Goal: Task Accomplishment & Management: Use online tool/utility

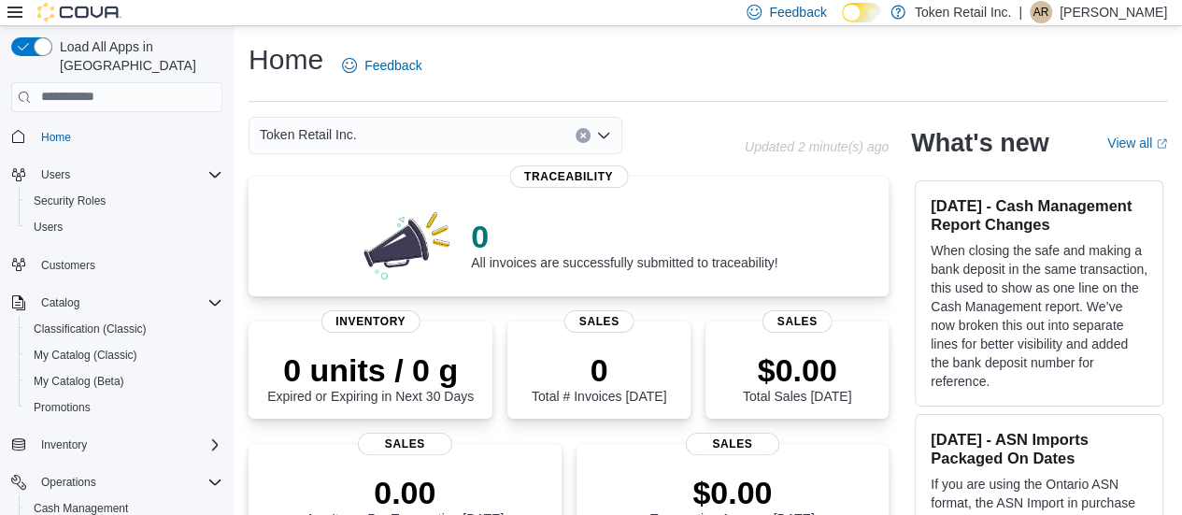
scroll to position [450, 0]
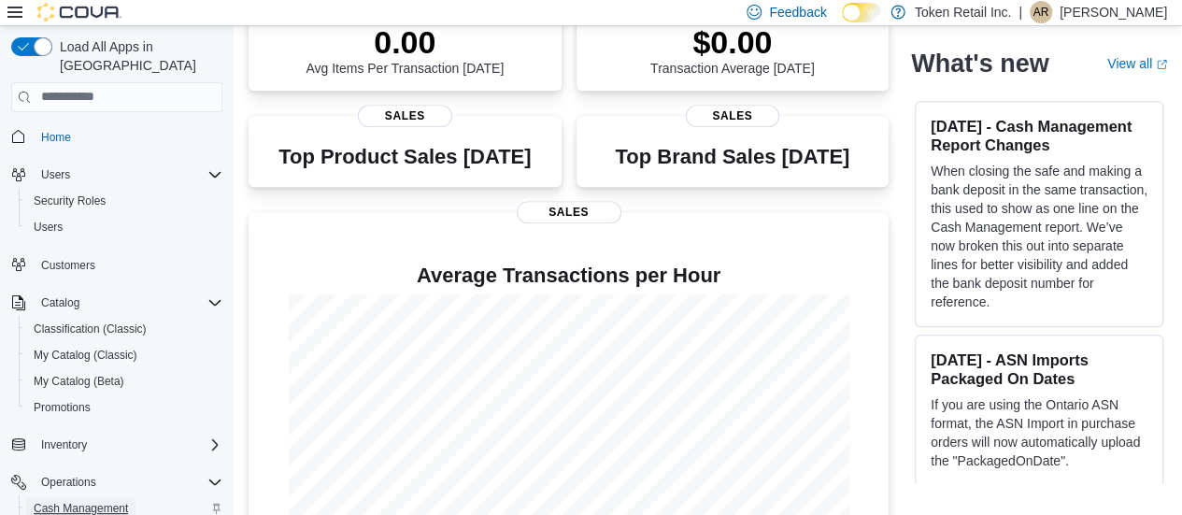
click at [105, 501] on span "Cash Management" at bounding box center [81, 508] width 94 height 15
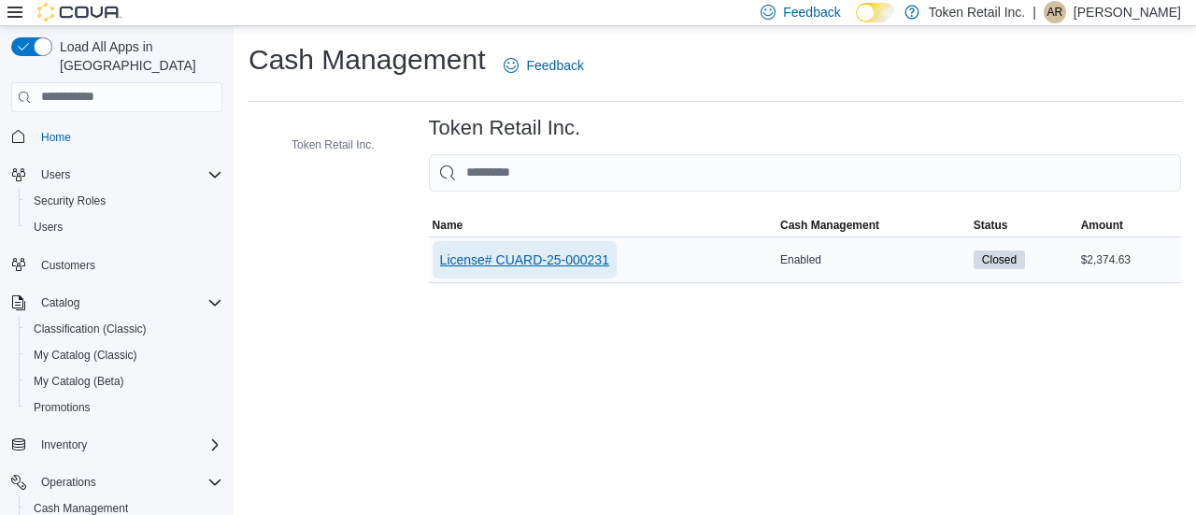
click at [500, 257] on span "License# CUARD-25-000231" at bounding box center [524, 259] width 169 height 19
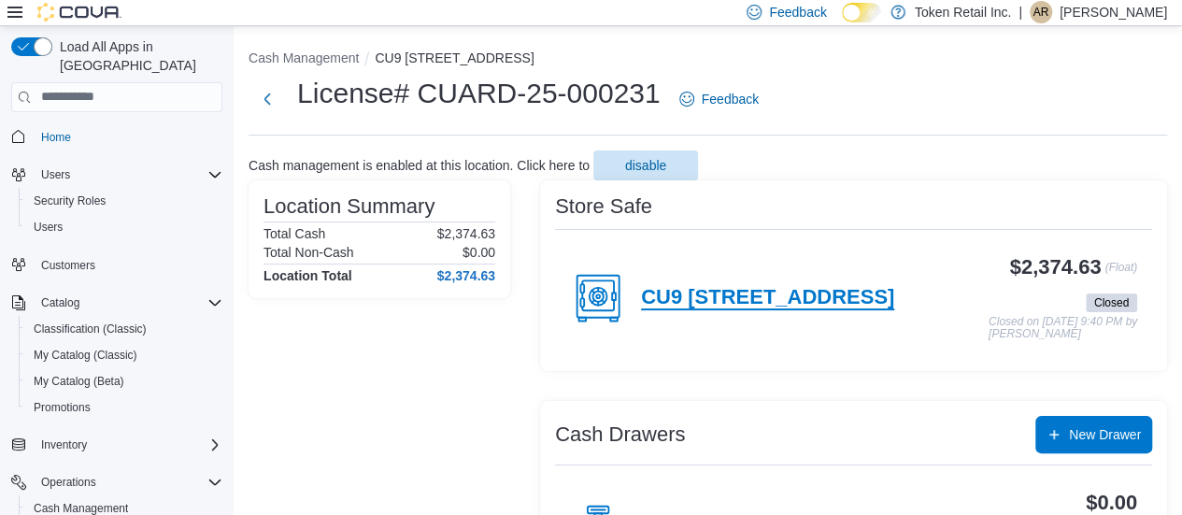
click at [731, 296] on h4 "CU9 [STREET_ADDRESS]" at bounding box center [767, 298] width 253 height 24
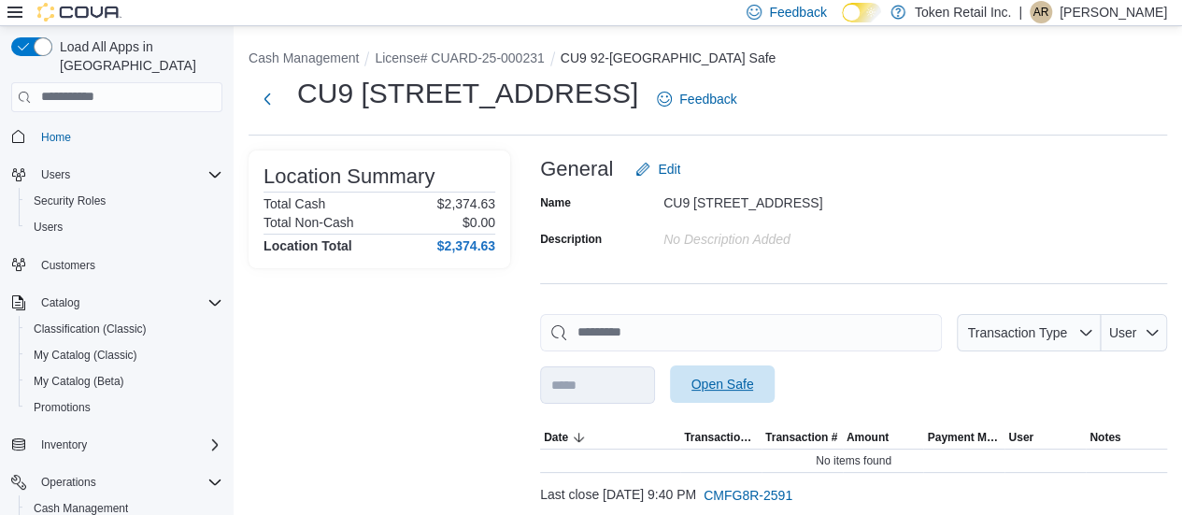
click at [735, 372] on span "Open Safe" at bounding box center [722, 383] width 82 height 37
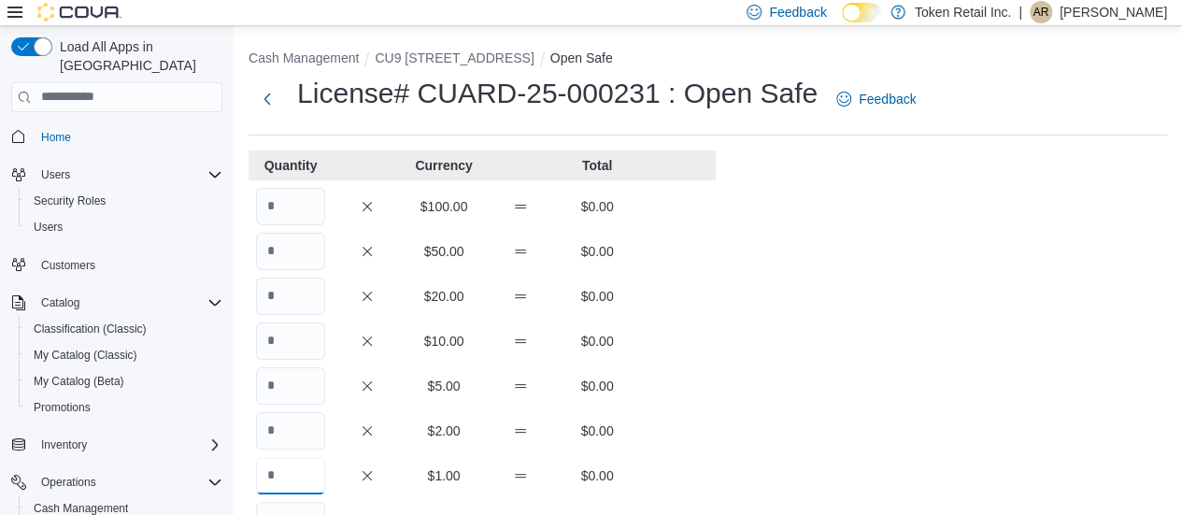
click at [305, 479] on input "Quantity" at bounding box center [290, 475] width 69 height 37
type input "****"
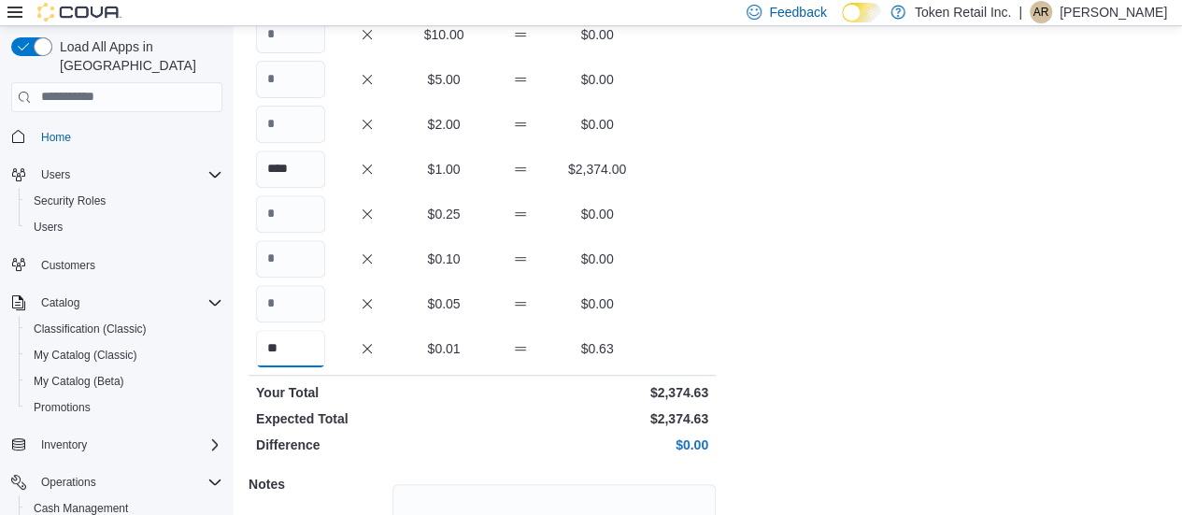
scroll to position [485, 0]
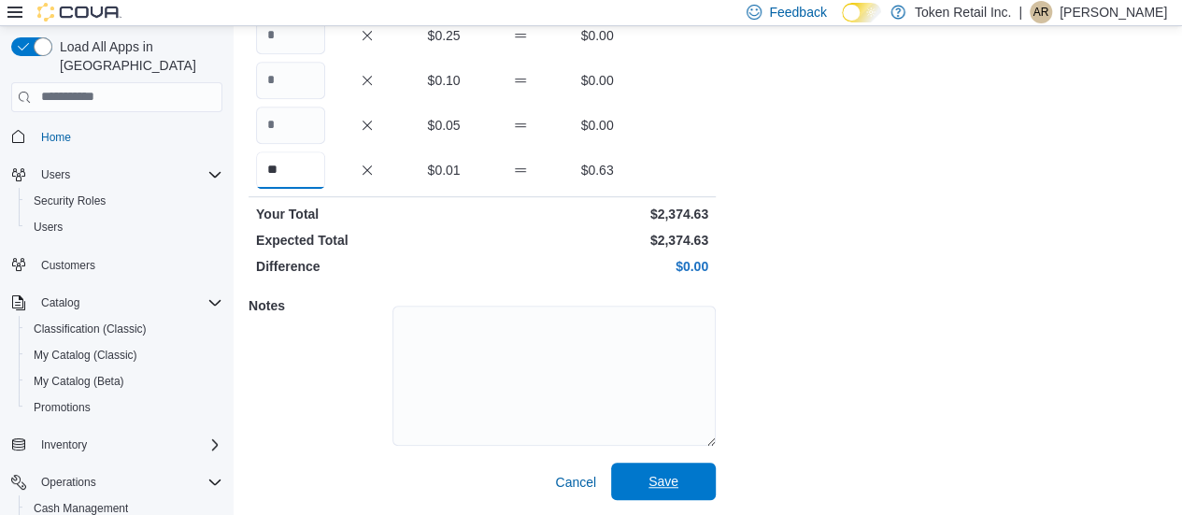
type input "**"
click at [655, 474] on span "Save" at bounding box center [664, 481] width 30 height 19
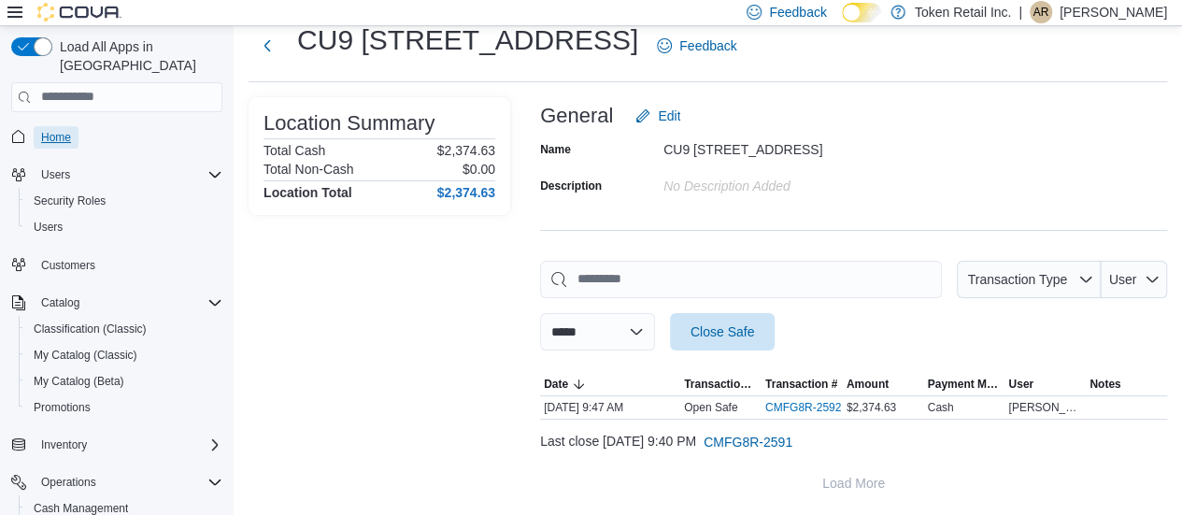
click at [56, 130] on span "Home" at bounding box center [56, 137] width 30 height 15
